Goal: Transaction & Acquisition: Purchase product/service

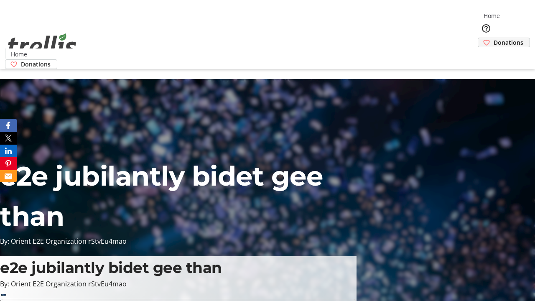
click at [493, 38] on span "Donations" at bounding box center [508, 42] width 30 height 9
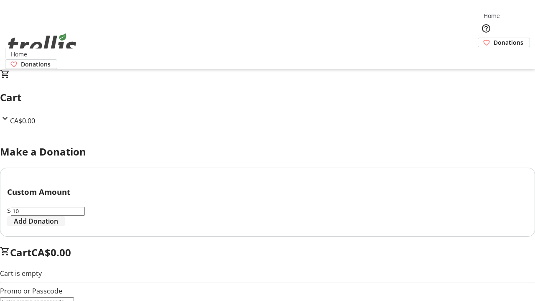
click at [58, 226] on span "Add Donation" at bounding box center [36, 221] width 44 height 10
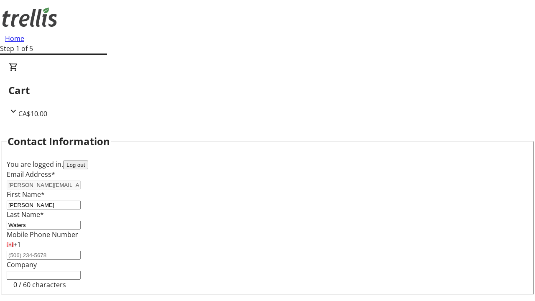
select select "CA"
type input "Kelowna"
select select "BC"
type input "Kelowna"
type input "V1Y 0C2"
